Goal: Navigation & Orientation: Find specific page/section

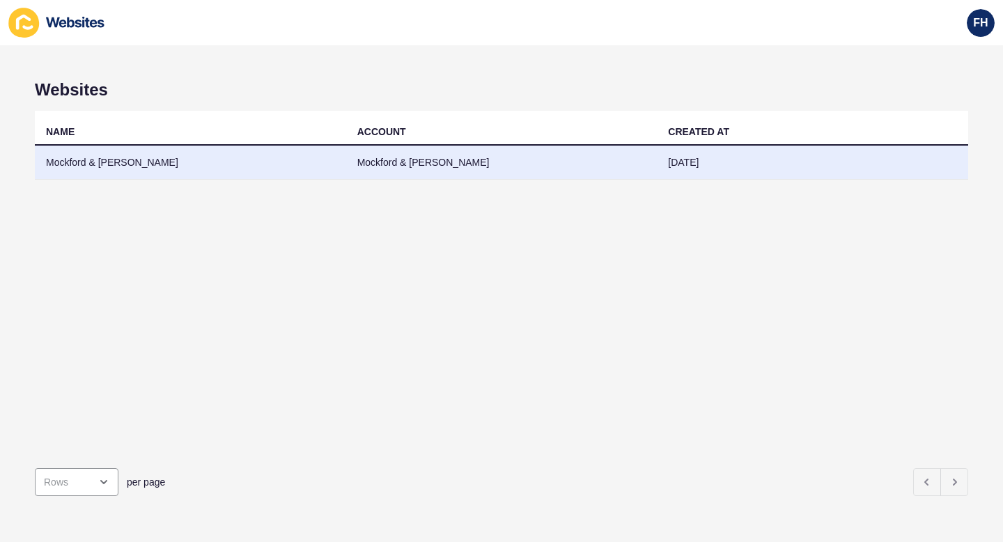
click at [432, 166] on td "Mockford & [PERSON_NAME]" at bounding box center [501, 163] width 311 height 34
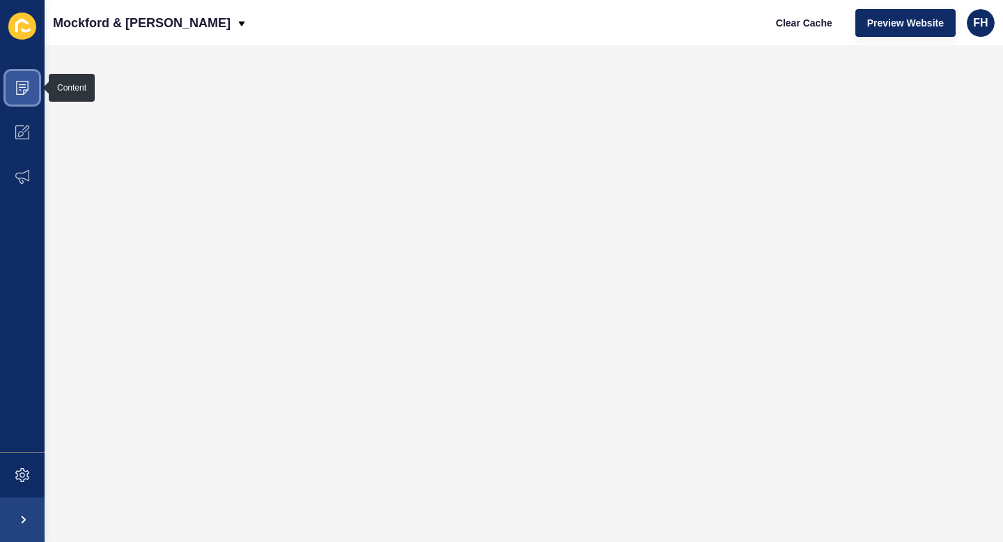
click at [22, 85] on icon at bounding box center [22, 88] width 14 height 14
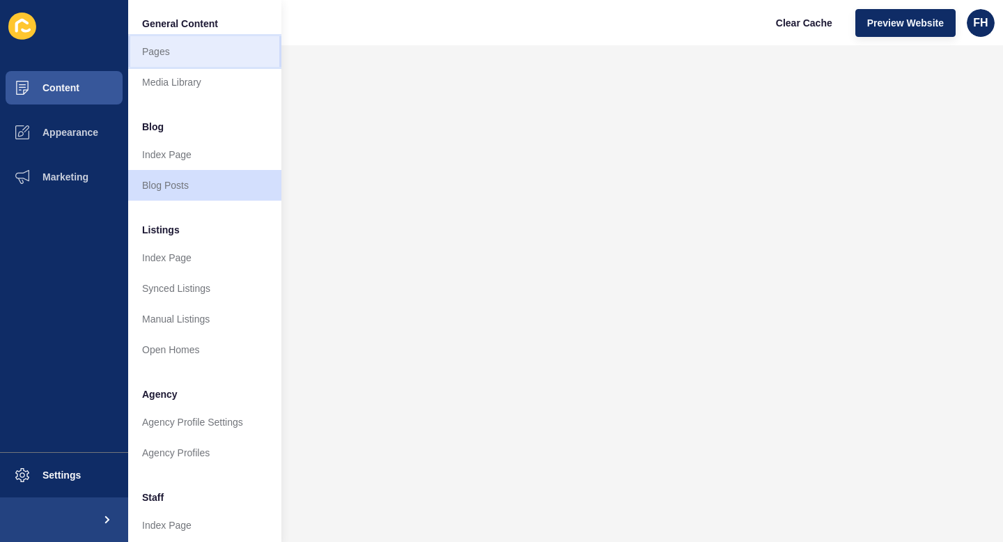
click at [162, 52] on link "Pages" at bounding box center [204, 51] width 153 height 31
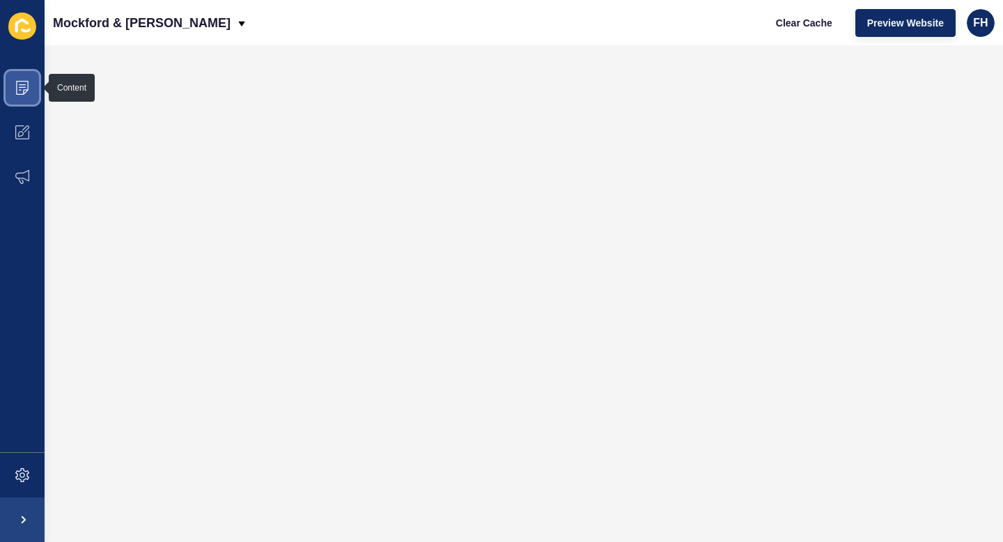
click at [27, 81] on icon at bounding box center [22, 88] width 13 height 14
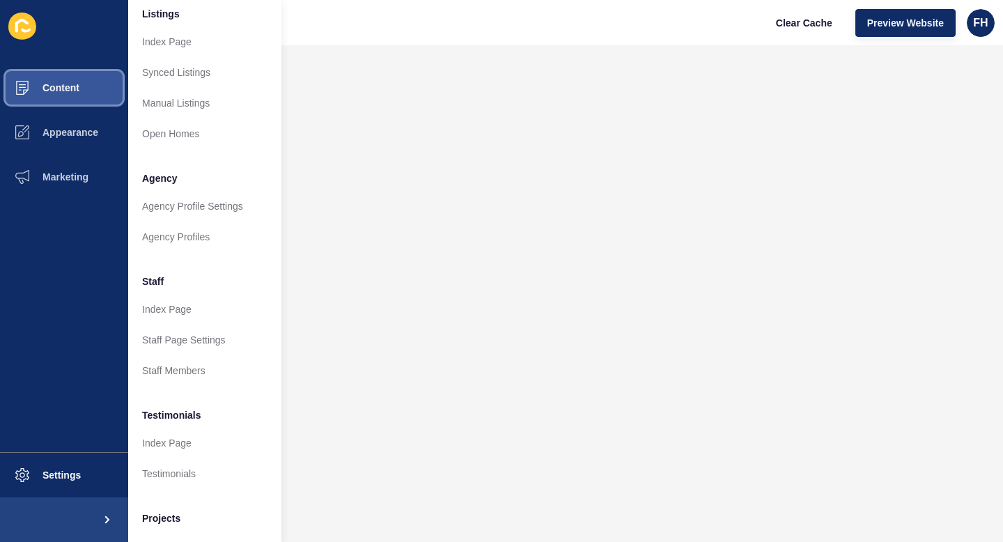
scroll to position [274, 0]
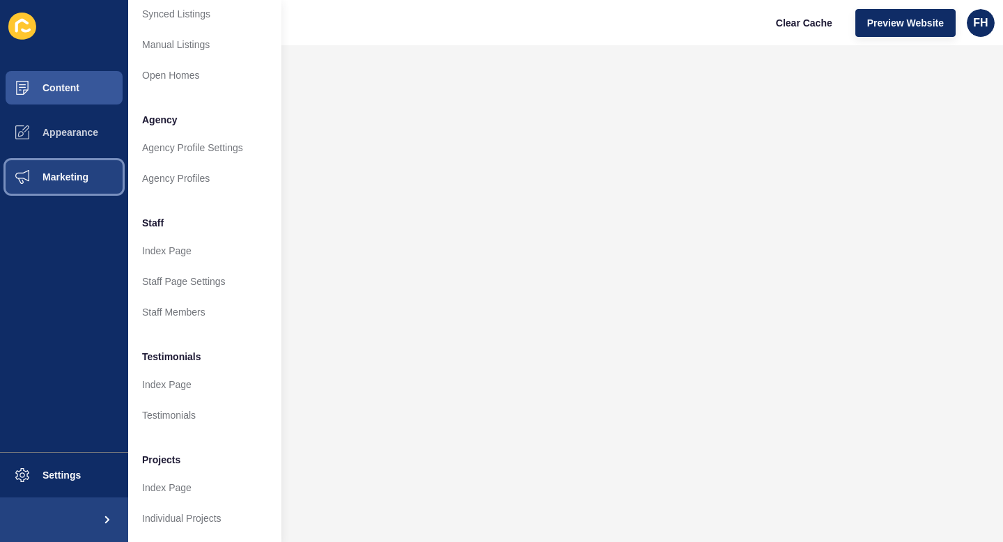
click at [56, 176] on span "Marketing" at bounding box center [43, 176] width 91 height 11
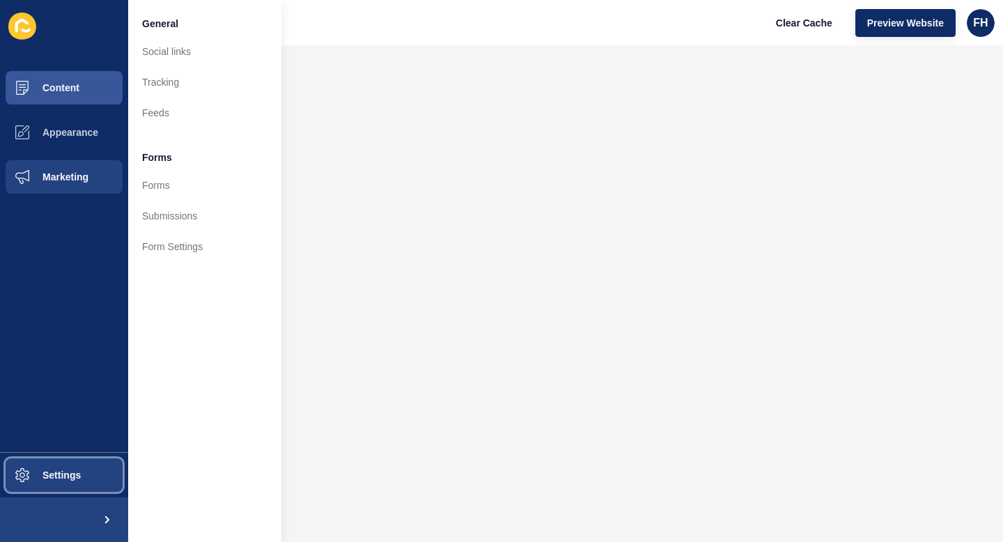
click at [45, 474] on span "Settings" at bounding box center [39, 475] width 83 height 11
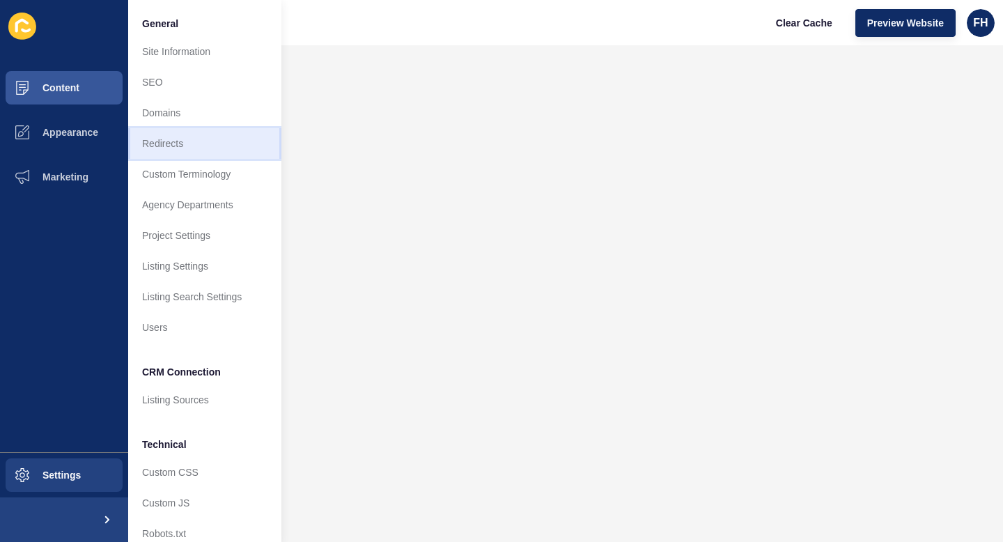
click at [175, 142] on link "Redirects" at bounding box center [204, 143] width 153 height 31
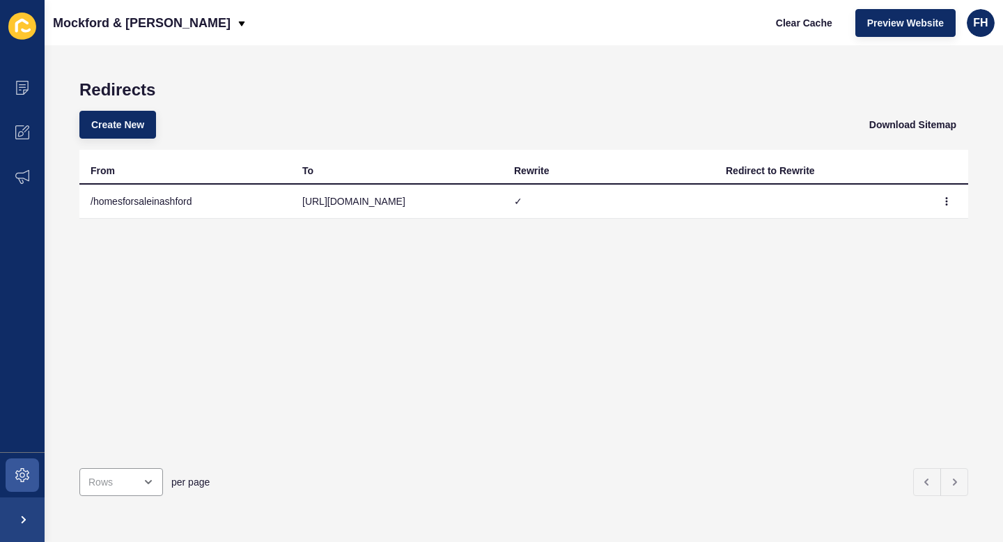
click at [19, 21] on icon at bounding box center [21, 26] width 13 height 14
click at [22, 87] on icon at bounding box center [22, 87] width 7 height 1
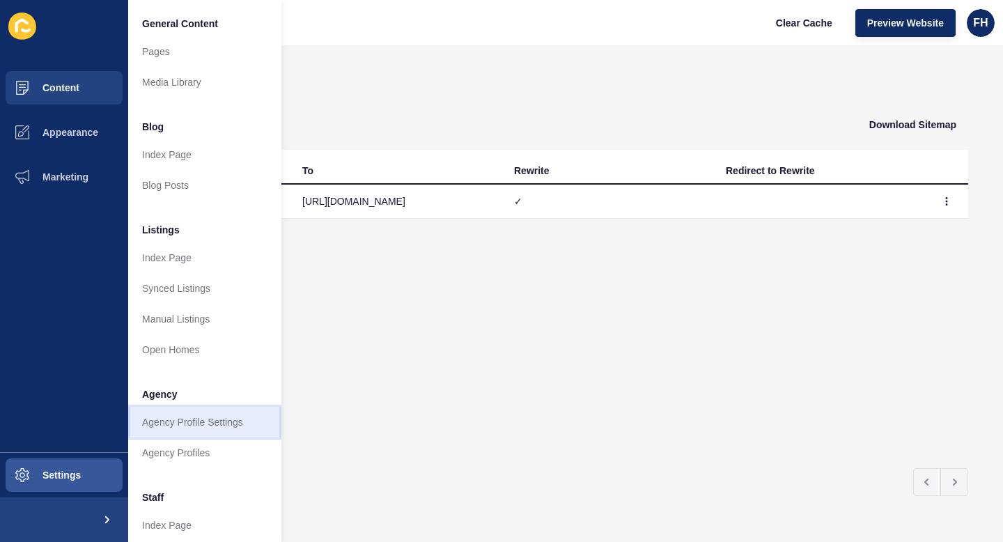
click at [219, 424] on link "Agency Profile Settings" at bounding box center [204, 422] width 153 height 31
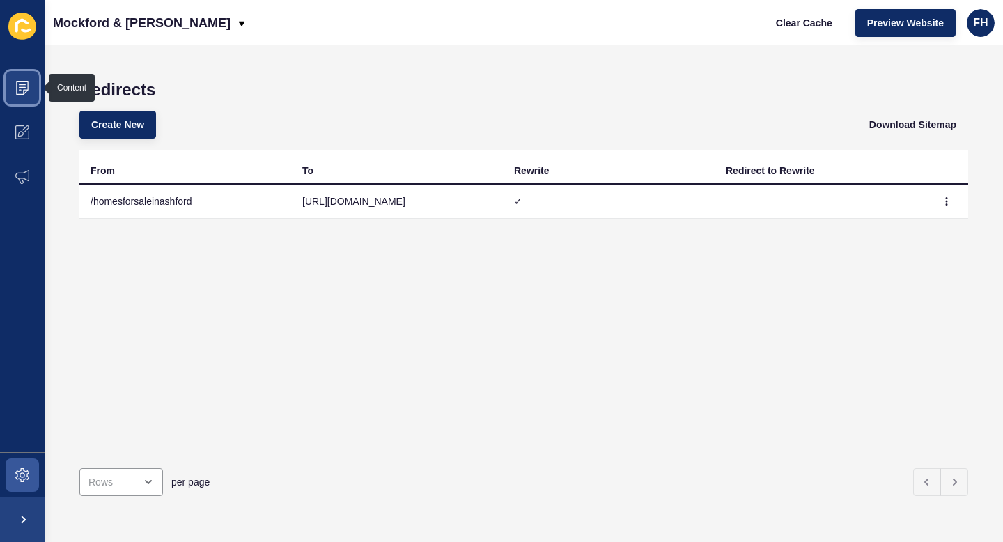
click at [23, 80] on span at bounding box center [22, 87] width 45 height 45
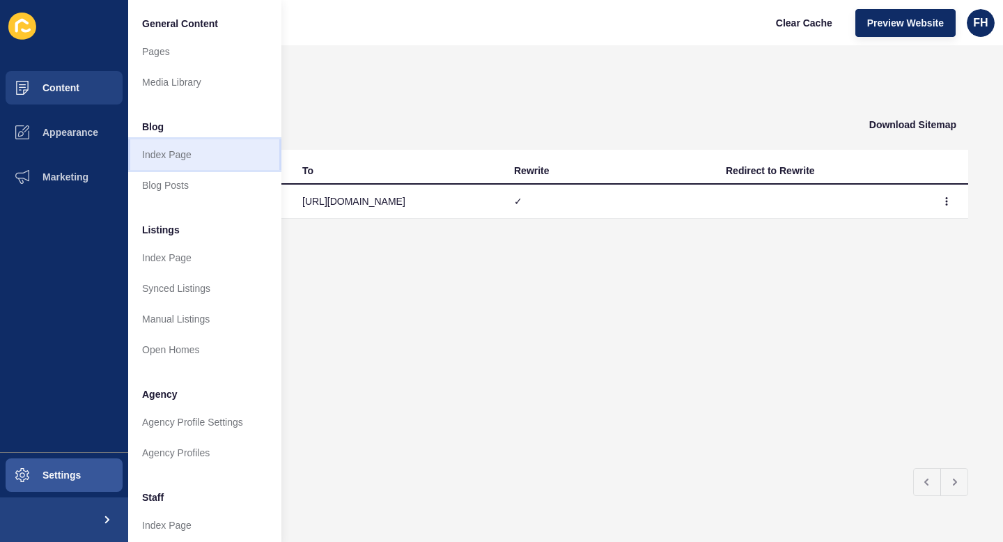
click at [173, 157] on link "Index Page" at bounding box center [204, 154] width 153 height 31
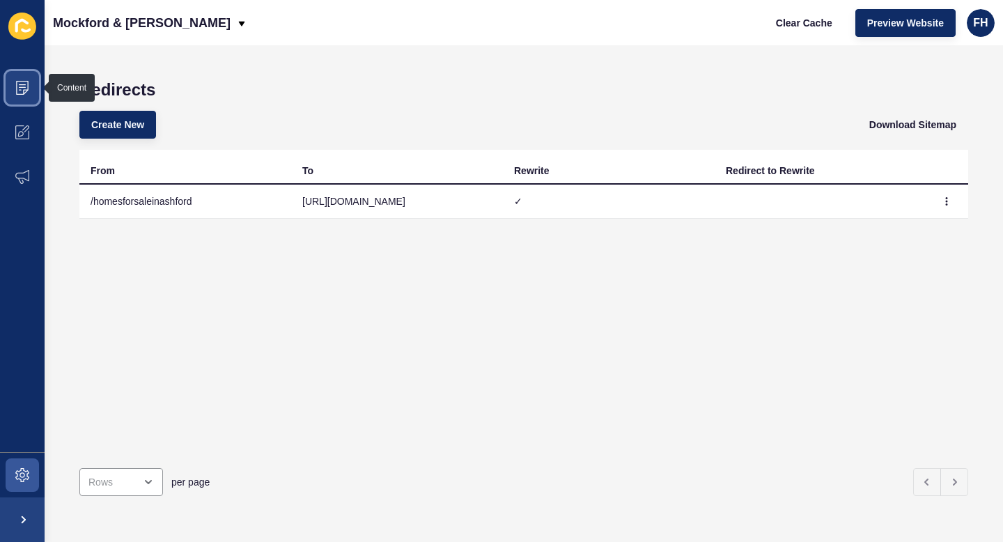
click at [25, 84] on icon at bounding box center [22, 88] width 14 height 14
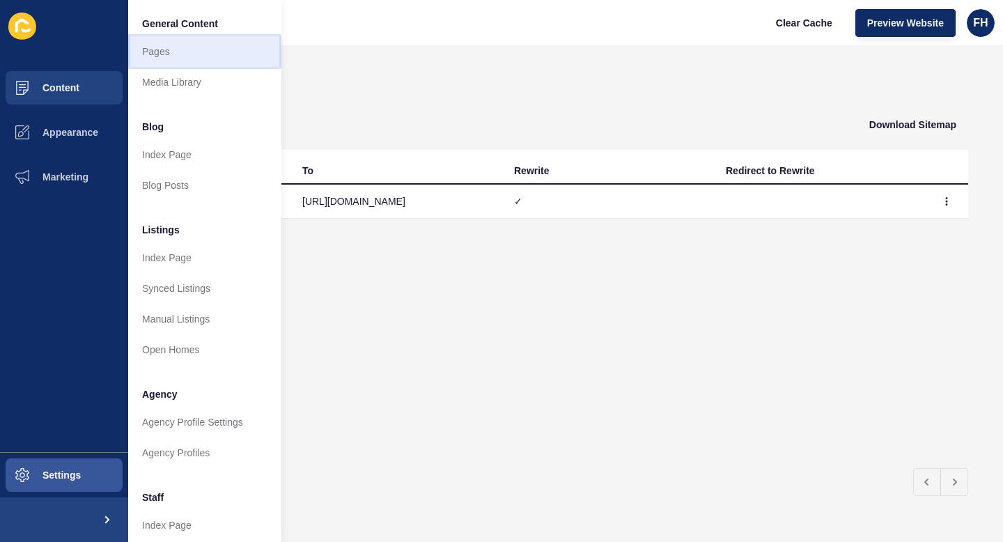
click at [154, 45] on link "Pages" at bounding box center [204, 51] width 153 height 31
